Goal: Task Accomplishment & Management: Complete application form

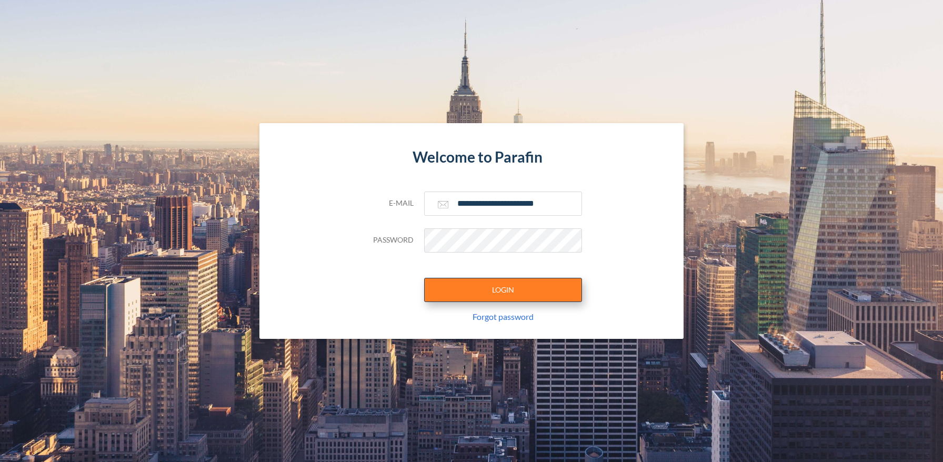
click at [503, 290] on button "LOGIN" at bounding box center [503, 290] width 158 height 24
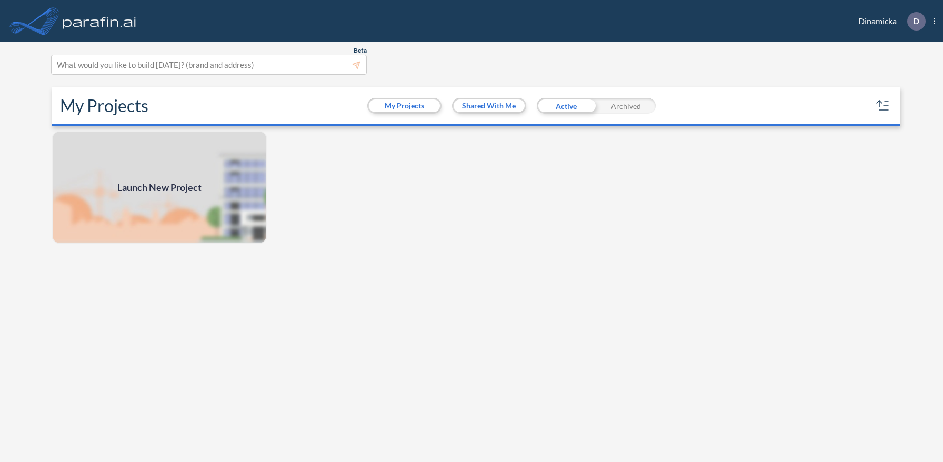
scroll to position [3, 0]
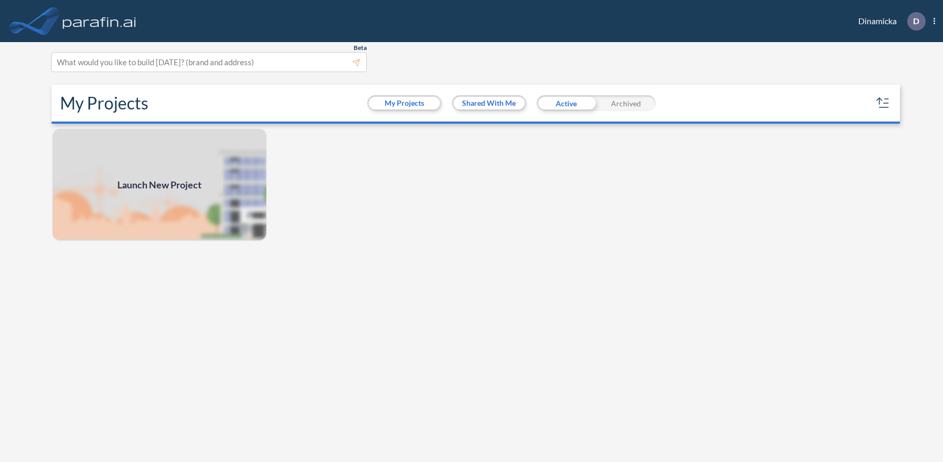
click at [159, 184] on span "Launch New Project" at bounding box center [159, 185] width 84 height 14
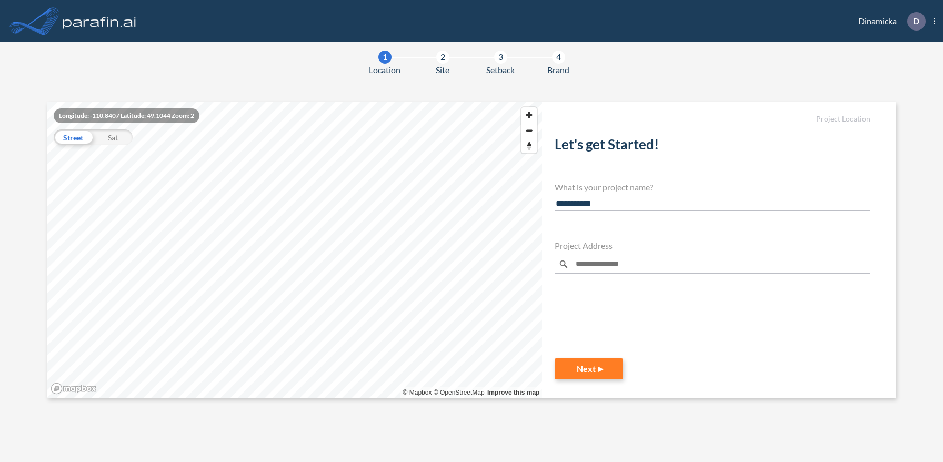
type input "**********"
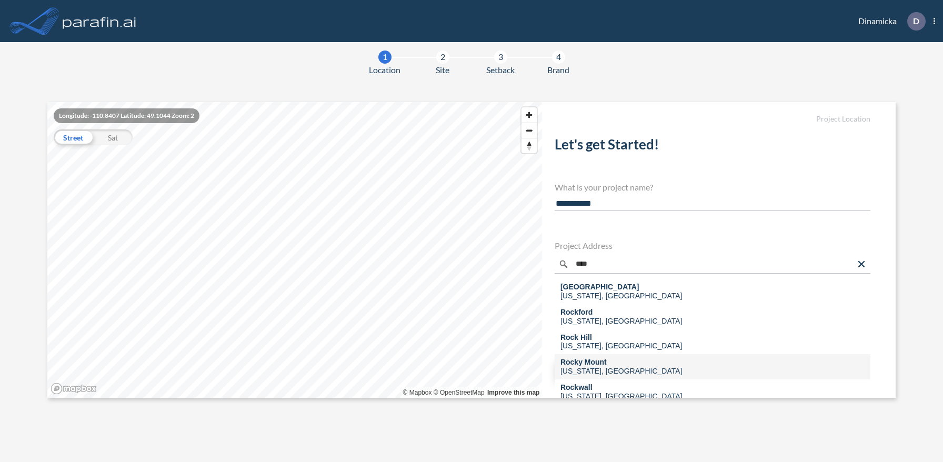
click at [589, 368] on div "[US_STATE], [GEOGRAPHIC_DATA]" at bounding box center [622, 371] width 122 height 9
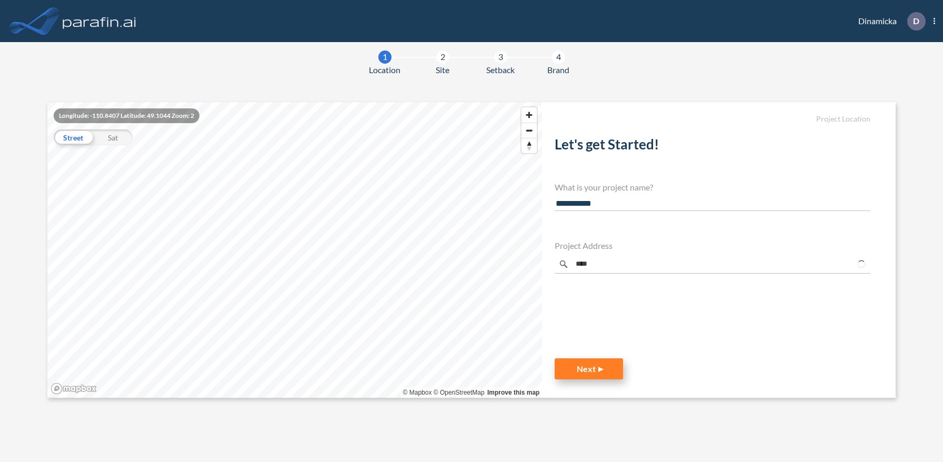
type input "**********"
click at [598, 369] on button "Next" at bounding box center [589, 368] width 68 height 21
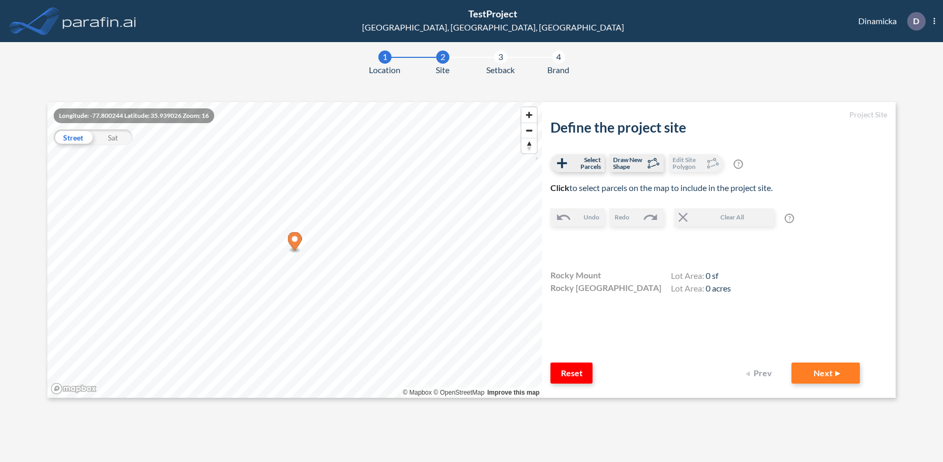
click at [596, 368] on div "Reset Prev Next" at bounding box center [706, 373] width 310 height 21
click at [824, 373] on button "Next" at bounding box center [826, 373] width 68 height 21
click at [296, 243] on icon "Map marker" at bounding box center [294, 241] width 14 height 18
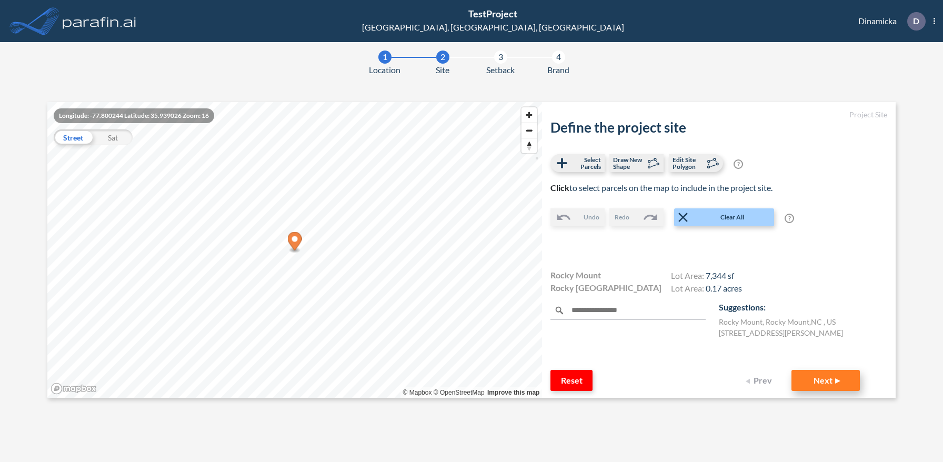
click at [834, 380] on button "Next" at bounding box center [826, 380] width 68 height 21
